Goal: Information Seeking & Learning: Learn about a topic

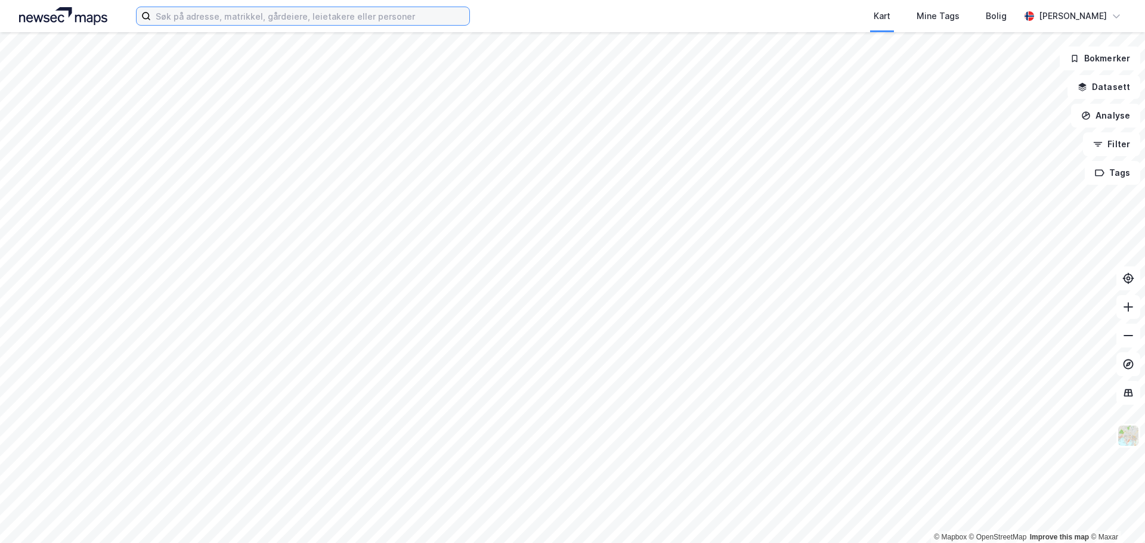
click at [253, 18] on input at bounding box center [310, 16] width 318 height 18
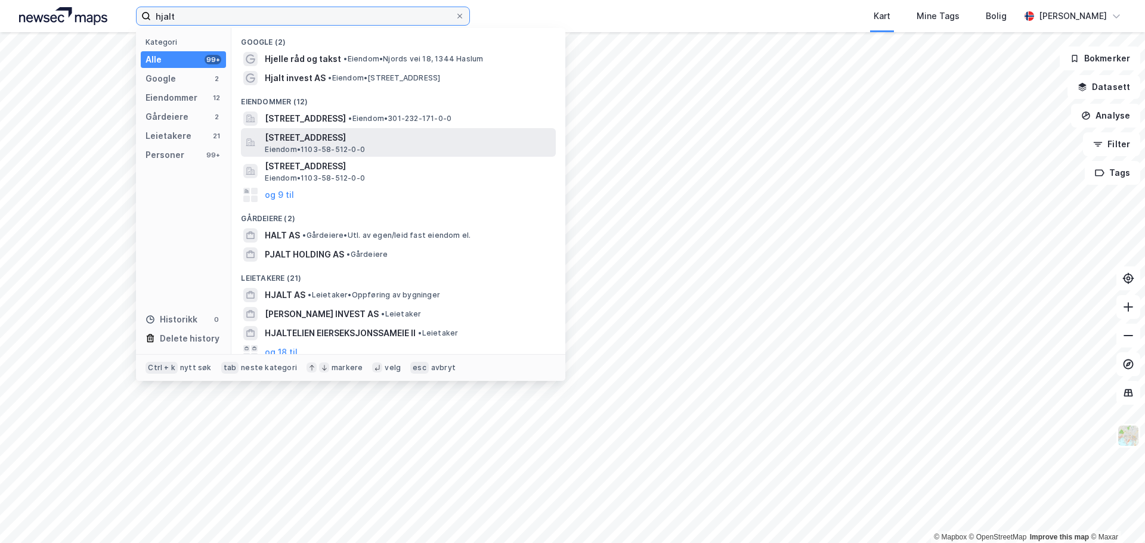
type input "hjalt"
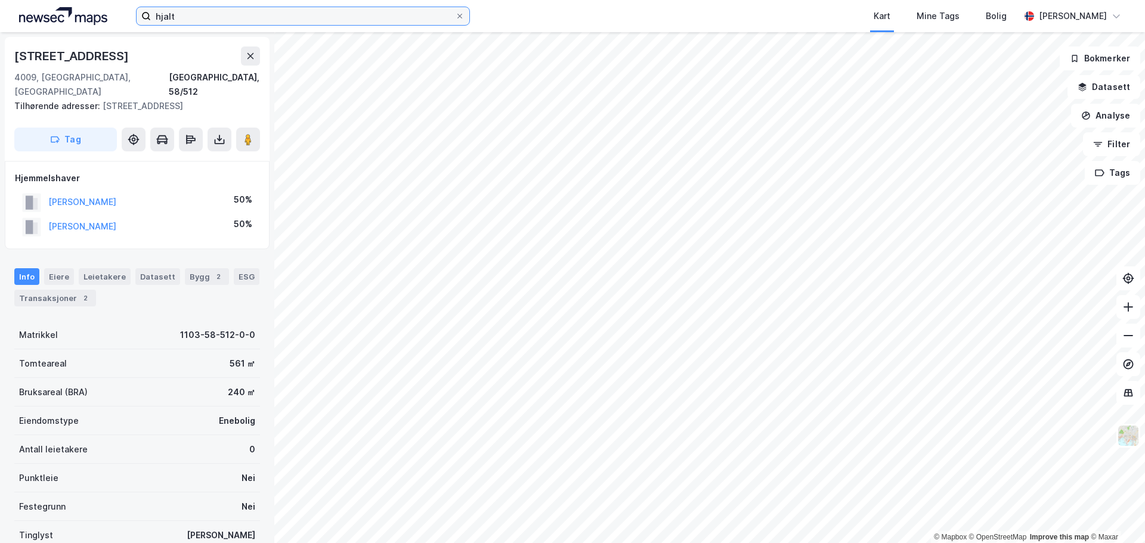
click at [194, 20] on input "hjalt" at bounding box center [303, 16] width 304 height 18
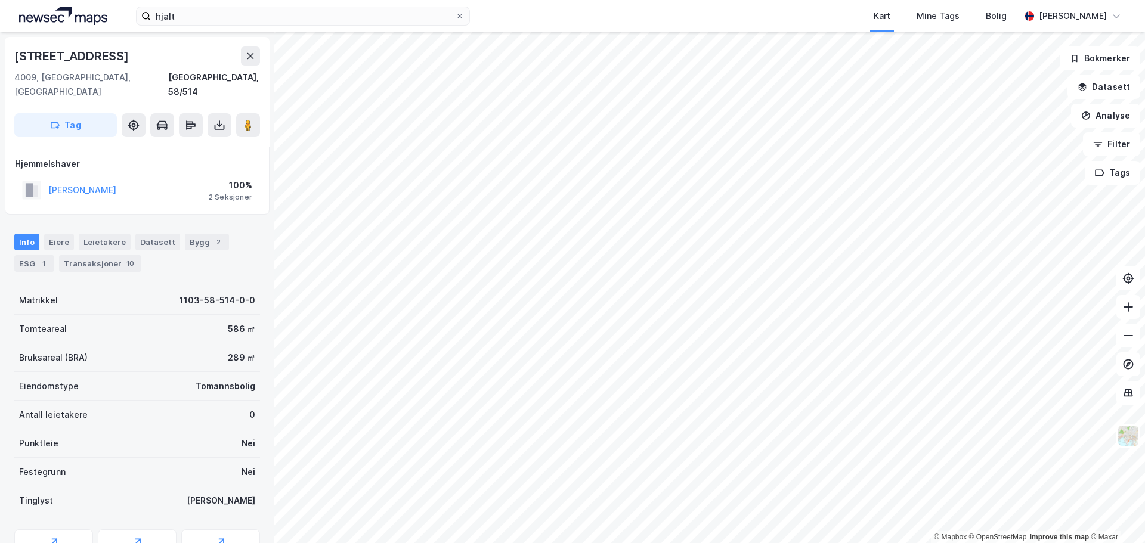
click at [240, 193] on div "2 Seksjoner" at bounding box center [231, 198] width 44 height 10
drag, startPoint x: 134, startPoint y: 58, endPoint x: 11, endPoint y: 64, distance: 122.4
click at [11, 64] on div "[STREET_ADDRESS]" at bounding box center [137, 92] width 265 height 110
